Goal: Information Seeking & Learning: Learn about a topic

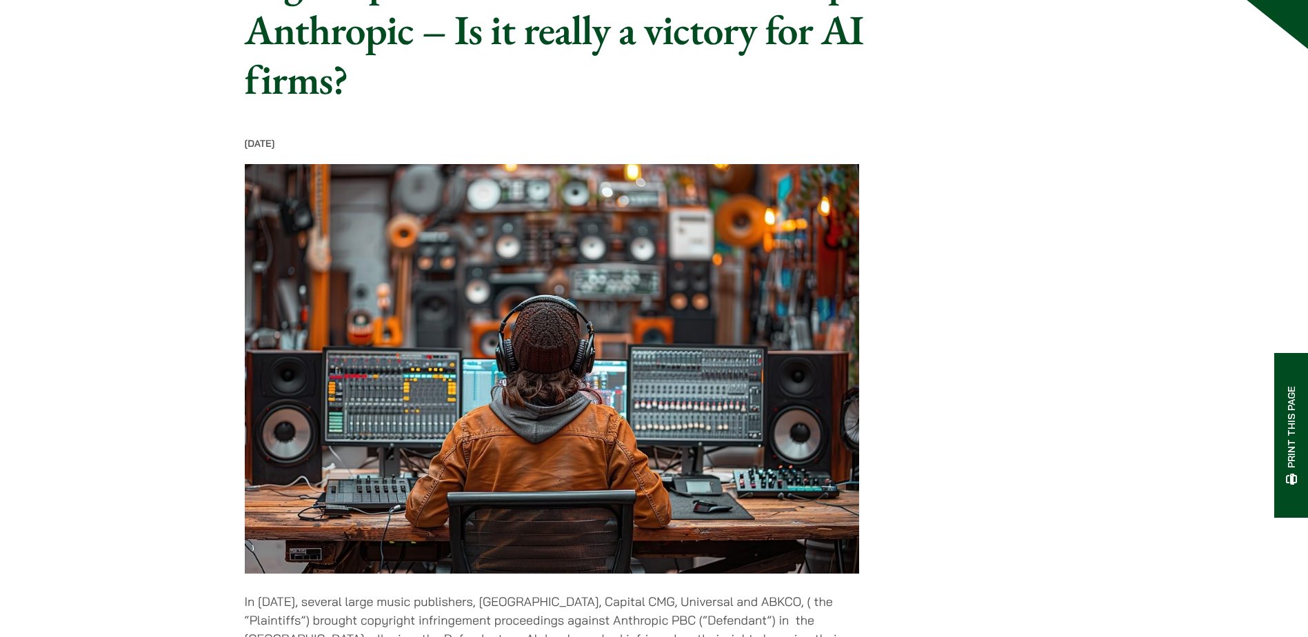
scroll to position [689, 0]
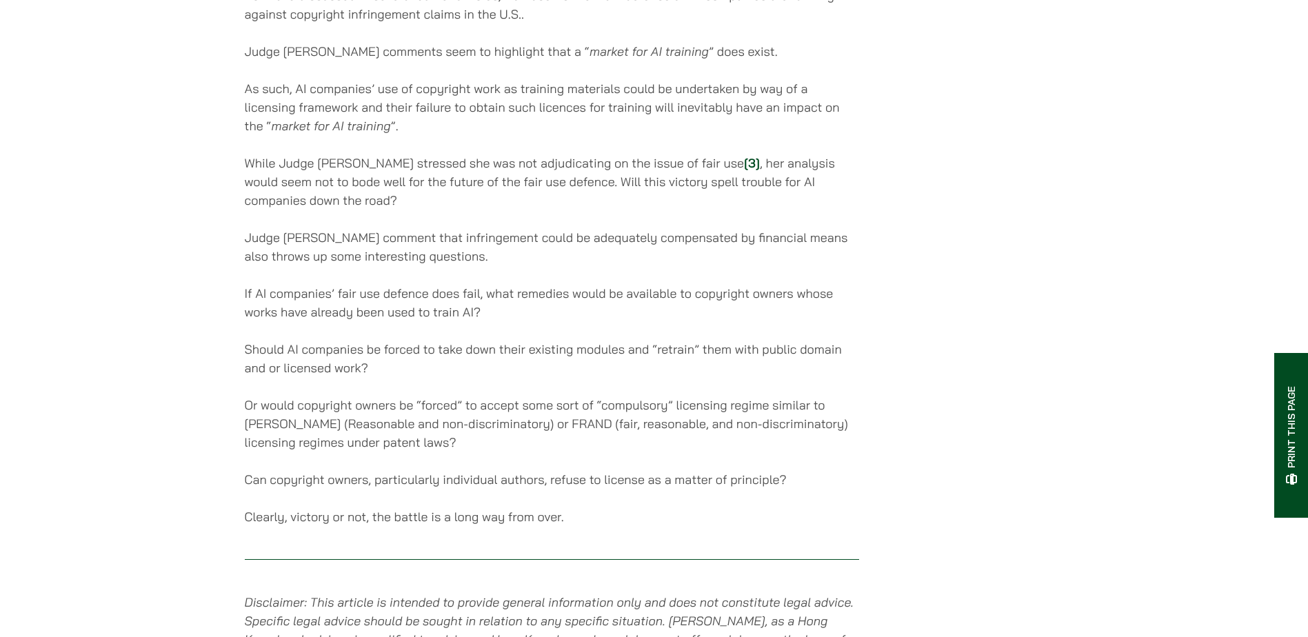
scroll to position [1853, 0]
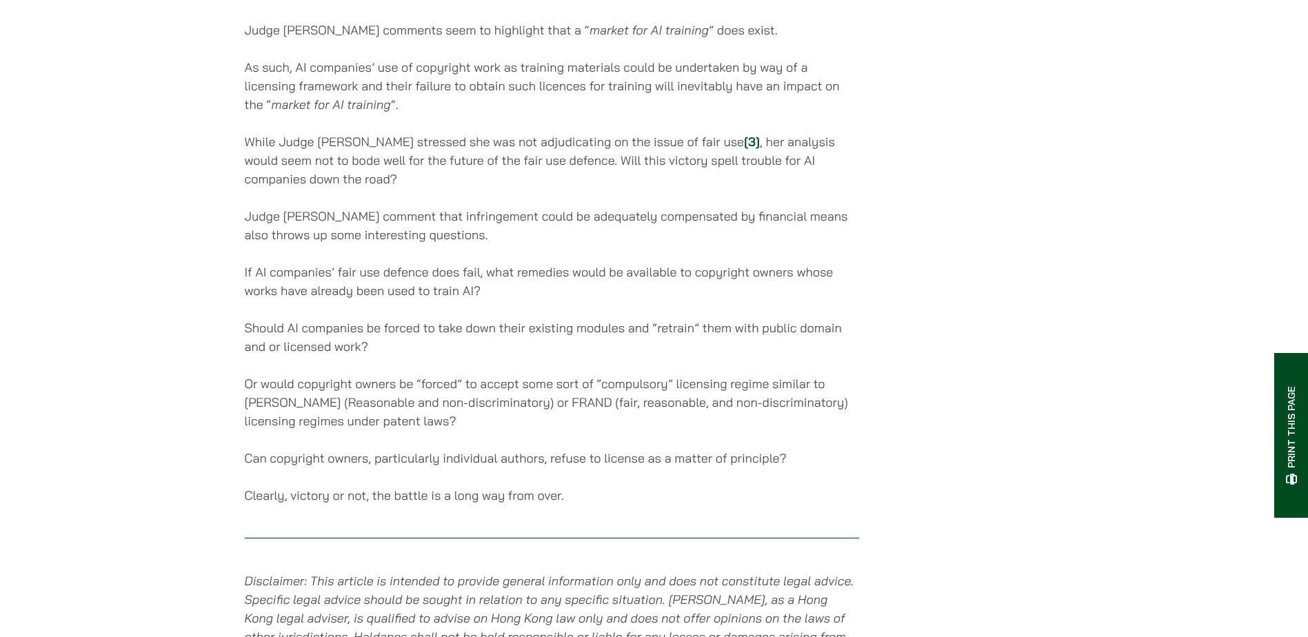
click at [325, 163] on p "While Judge Lee stressed she was not adjudicating on the issue of fair use [3] …" at bounding box center [552, 160] width 614 height 56
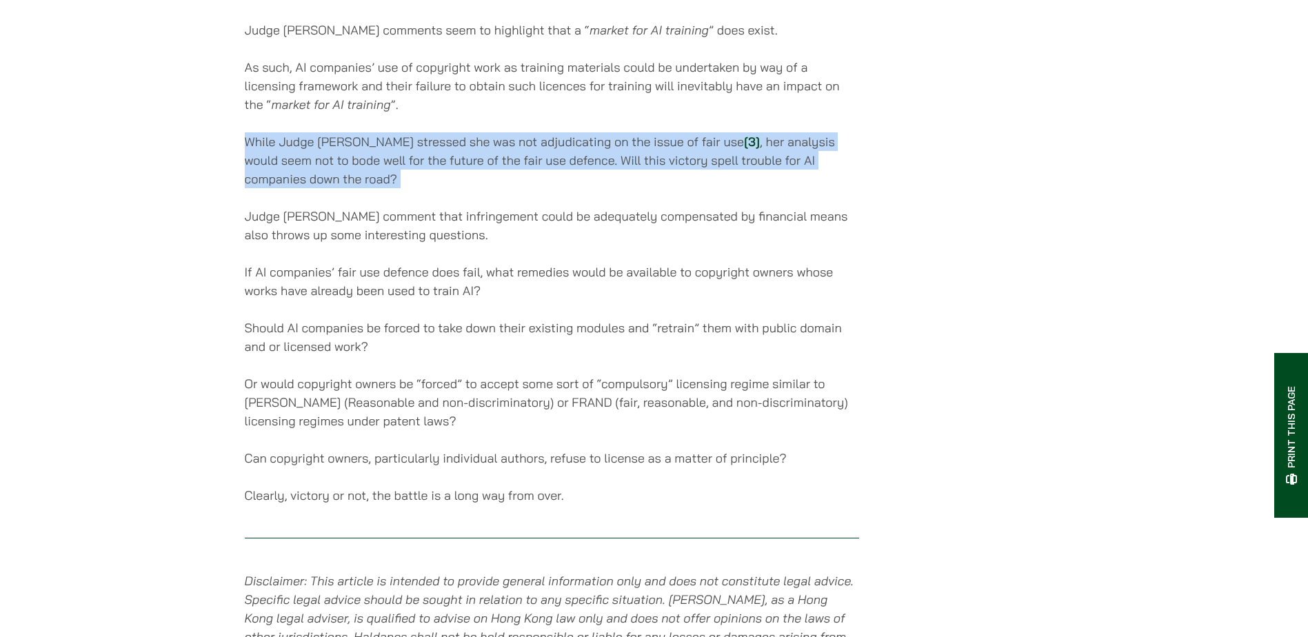
click at [325, 163] on p "While Judge Lee stressed she was not adjudicating on the issue of fair use [3] …" at bounding box center [552, 160] width 614 height 56
drag, startPoint x: 325, startPoint y: 163, endPoint x: 314, endPoint y: 170, distance: 13.0
click at [314, 170] on p "While Judge Lee stressed she was not adjudicating on the issue of fair use [3] …" at bounding box center [552, 160] width 614 height 56
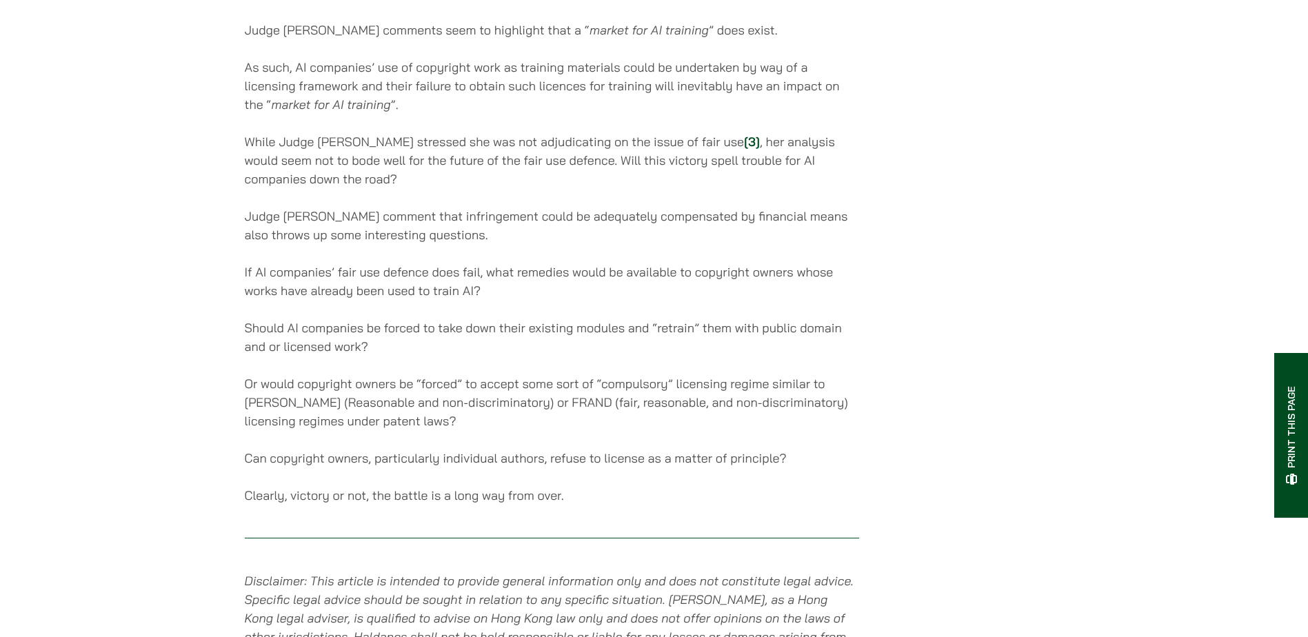
drag, startPoint x: 371, startPoint y: 273, endPoint x: 350, endPoint y: 273, distance: 20.7
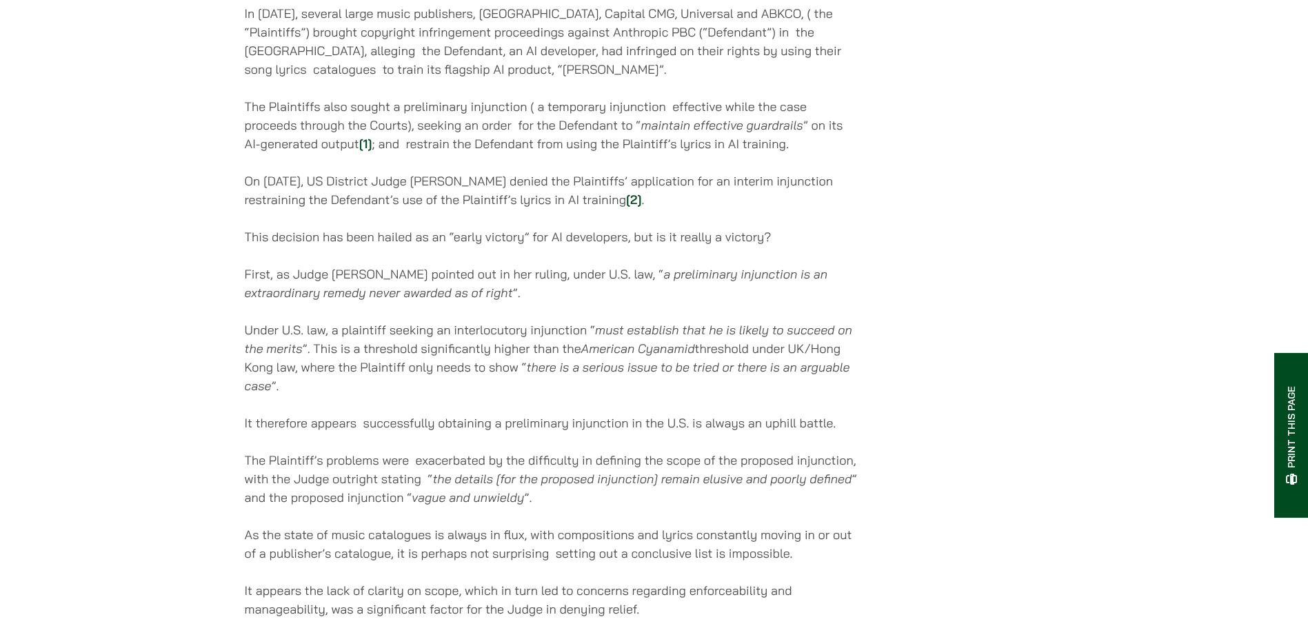
scroll to position [681, 0]
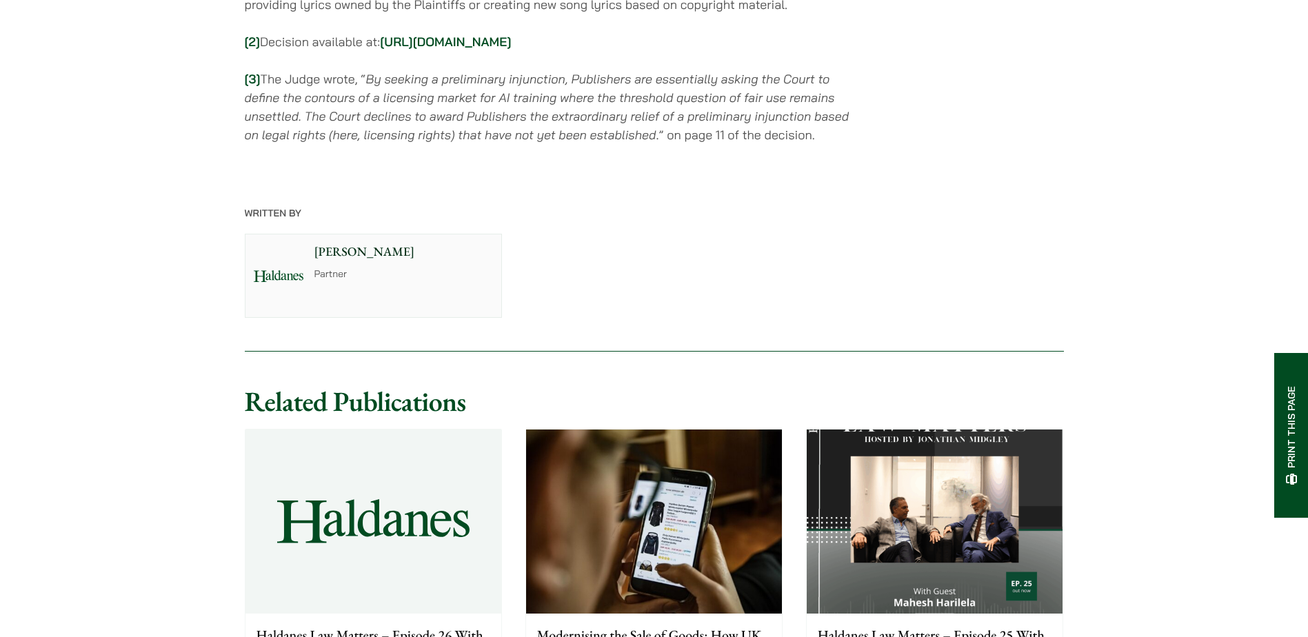
scroll to position [2639, 0]
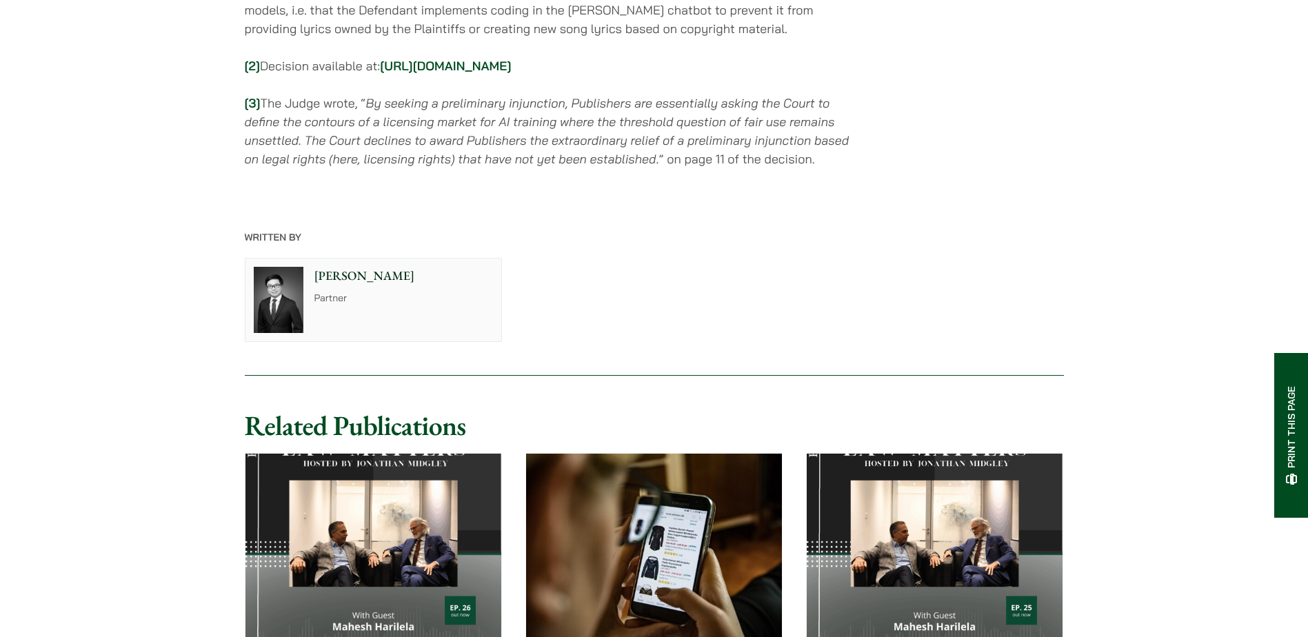
click at [380, 74] on link "[URL][DOMAIN_NAME]" at bounding box center [445, 66] width 131 height 16
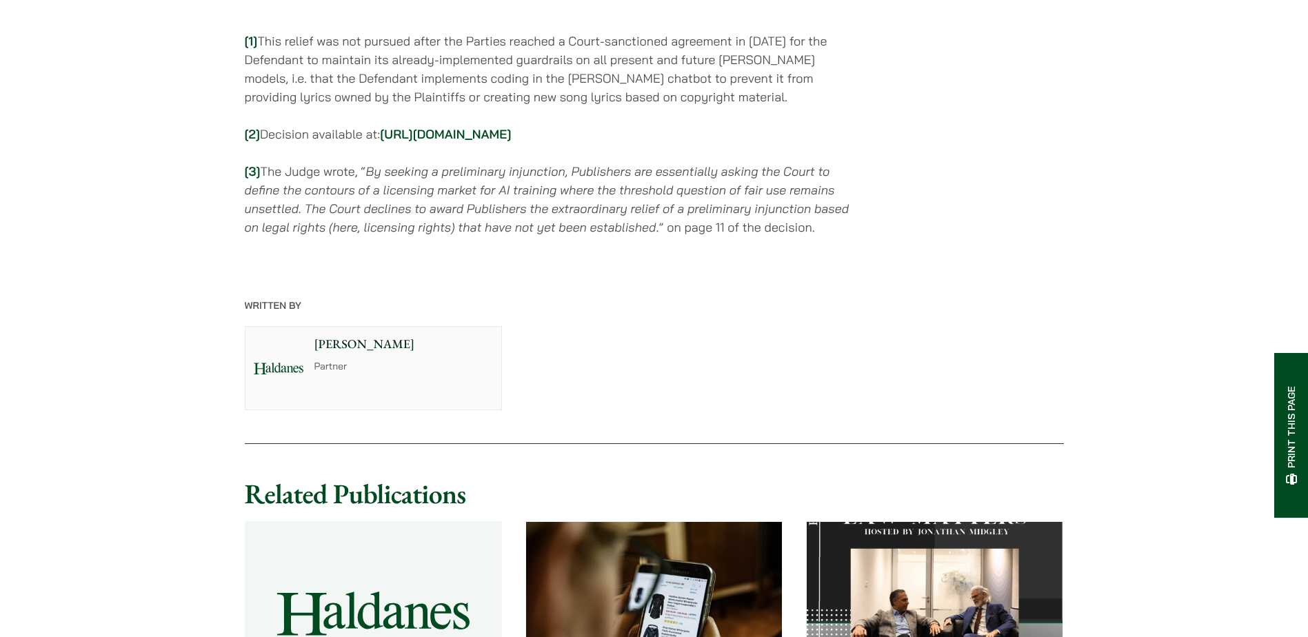
scroll to position [2571, 0]
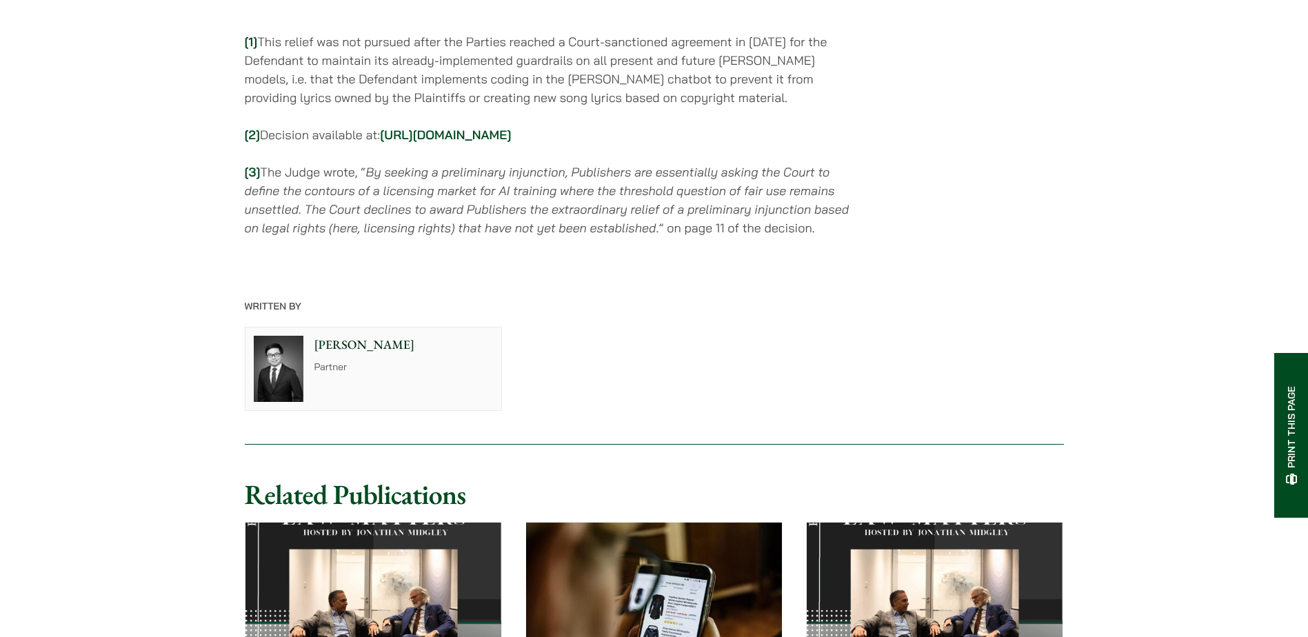
click at [380, 143] on link "[URL][DOMAIN_NAME]" at bounding box center [445, 135] width 131 height 16
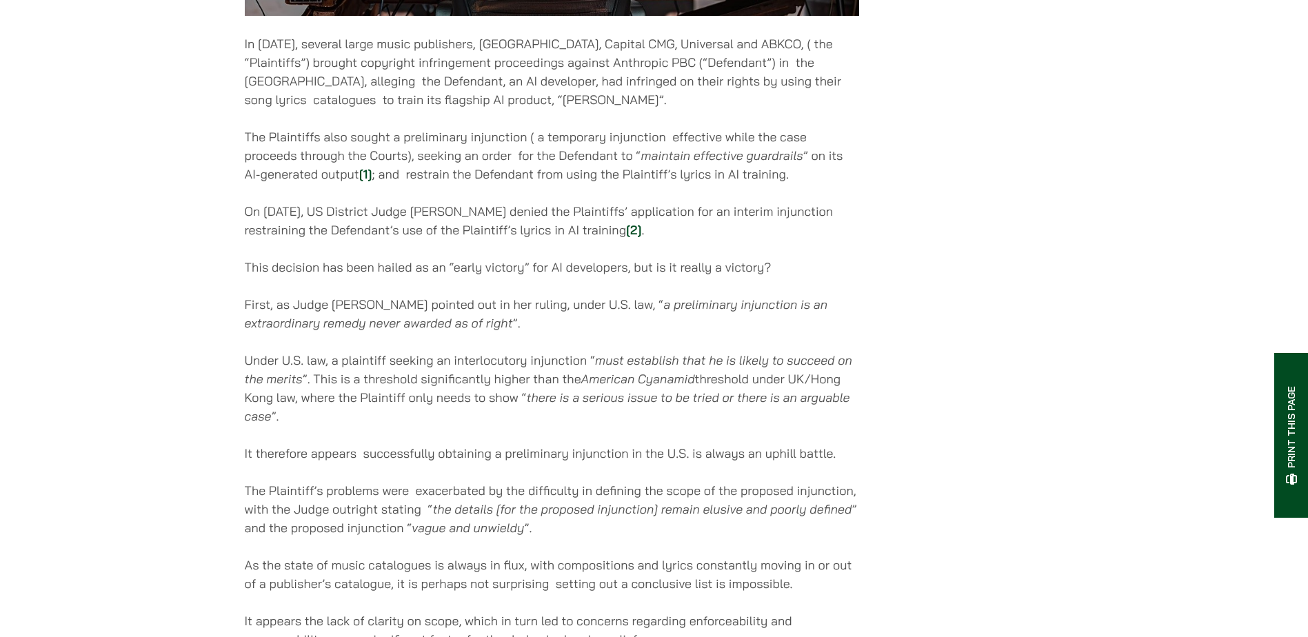
scroll to position [649, 0]
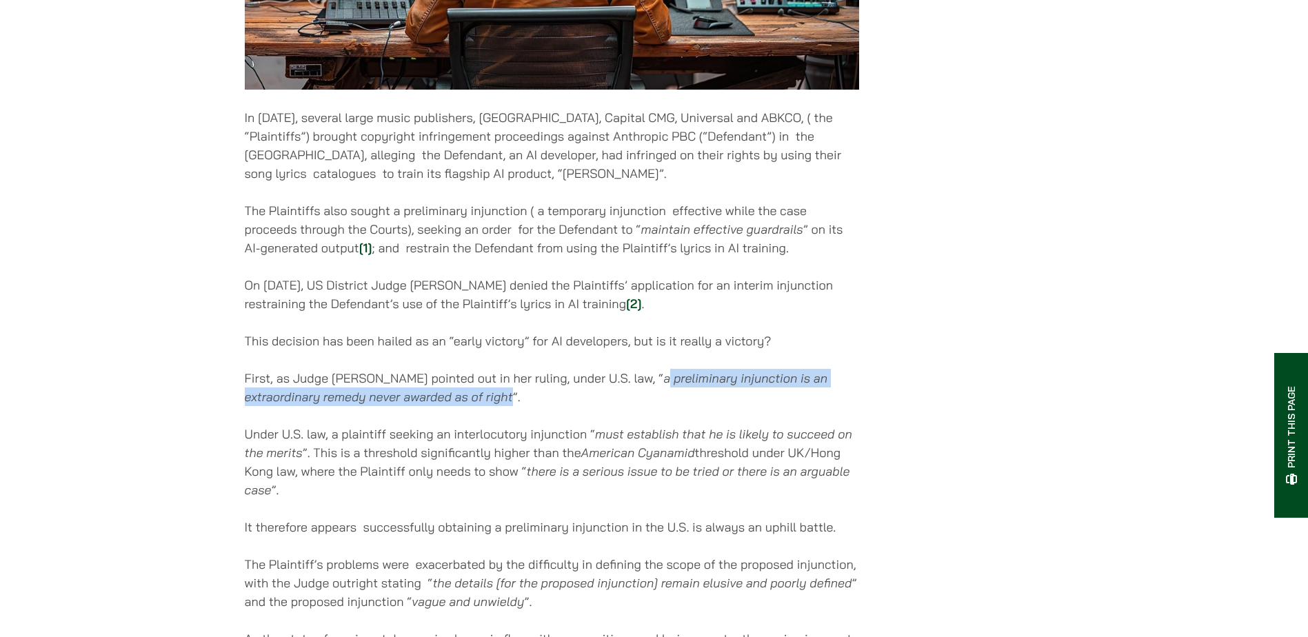
drag, startPoint x: 592, startPoint y: 392, endPoint x: 434, endPoint y: 414, distance: 159.5
click at [434, 406] on p "First, as Judge Lee pointed out in her ruling, under U.S. law, “ a preliminary …" at bounding box center [552, 387] width 614 height 37
